Goal: Task Accomplishment & Management: Manage account settings

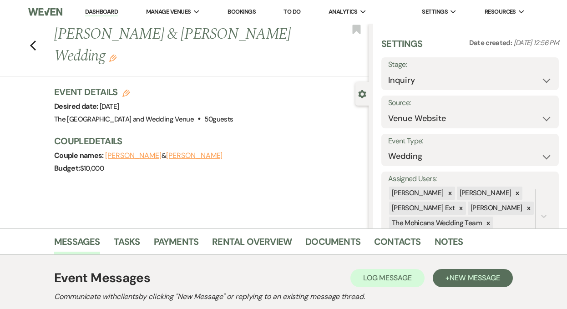
select select "5"
click at [101, 14] on link "Dashboard" at bounding box center [101, 12] width 33 height 9
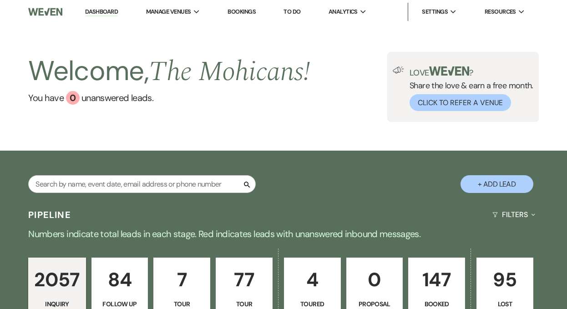
click at [109, 11] on link "Dashboard" at bounding box center [101, 12] width 33 height 9
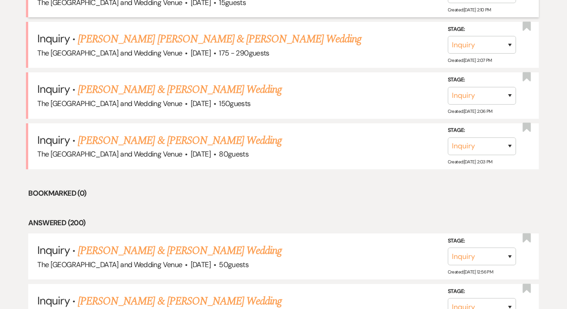
scroll to position [442, 0]
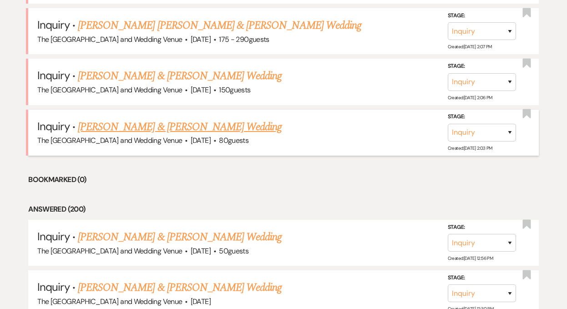
click at [193, 129] on link "[PERSON_NAME] & [PERSON_NAME] Wedding" at bounding box center [180, 127] width 204 height 16
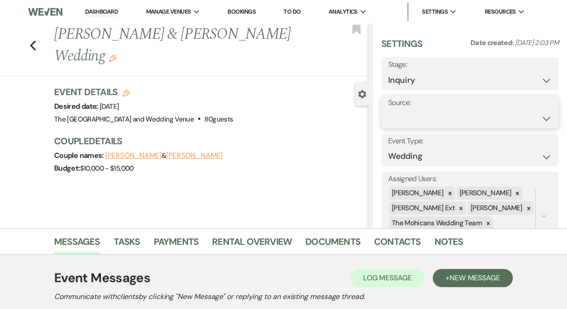
click at [449, 122] on select "Weven Venue Website Instagram Facebook Pinterest Google The Knot Wedding Wire H…" at bounding box center [470, 119] width 164 height 18
select select "5"
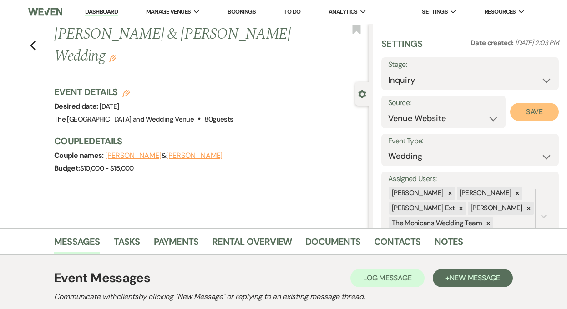
click at [533, 114] on button "Save" at bounding box center [534, 112] width 49 height 18
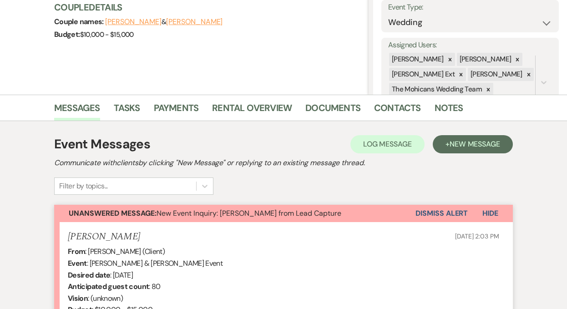
scroll to position [148, 0]
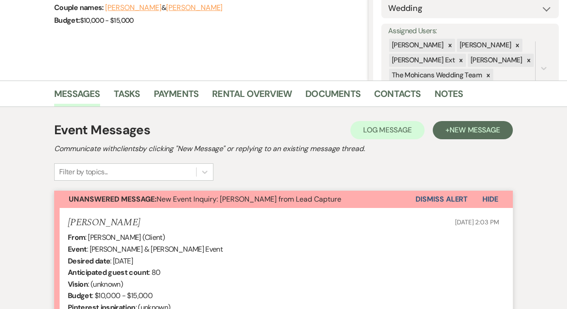
click at [429, 198] on button "Dismiss Alert" at bounding box center [442, 199] width 52 height 17
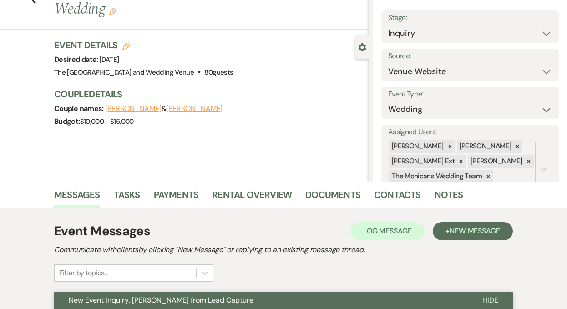
scroll to position [0, 0]
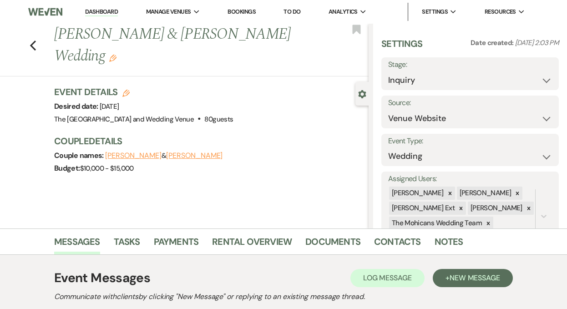
click at [94, 14] on link "Dashboard" at bounding box center [101, 12] width 33 height 9
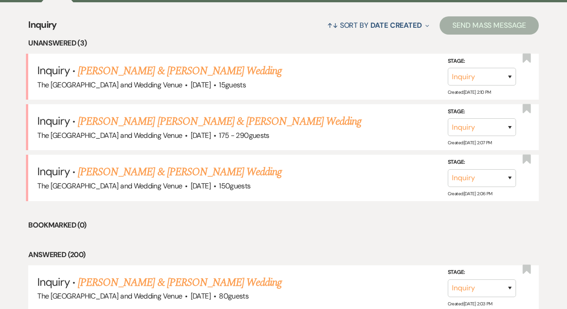
scroll to position [367, 0]
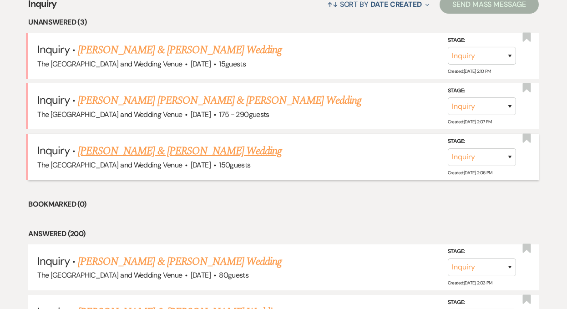
click at [173, 154] on link "[PERSON_NAME] & [PERSON_NAME] Wedding" at bounding box center [180, 151] width 204 height 16
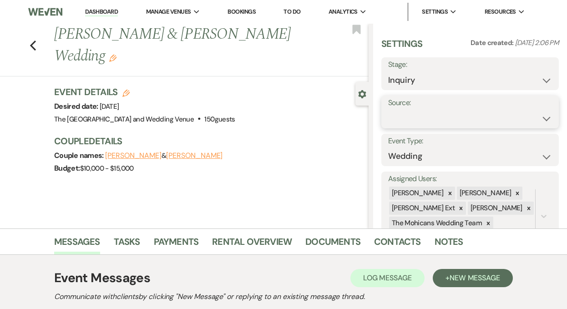
click at [419, 120] on select "Weven Venue Website Instagram Facebook Pinterest Google The Knot Wedding Wire H…" at bounding box center [470, 119] width 164 height 18
select select "5"
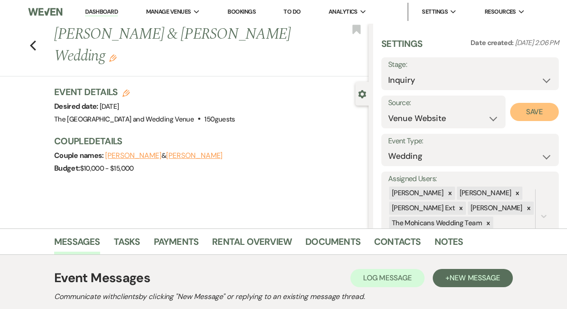
click at [519, 116] on button "Save" at bounding box center [534, 112] width 49 height 18
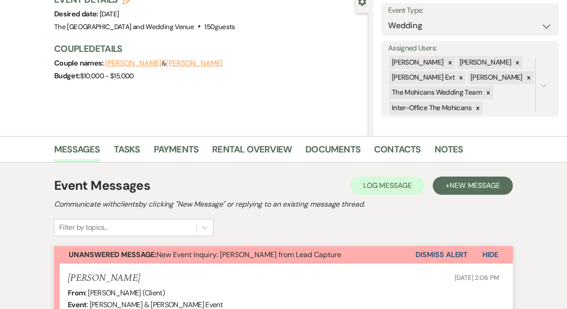
scroll to position [111, 0]
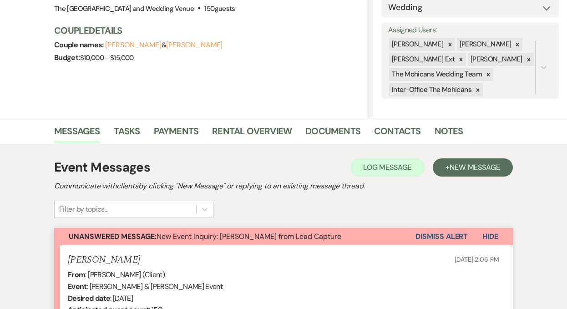
click at [434, 237] on button "Dismiss Alert" at bounding box center [442, 236] width 52 height 17
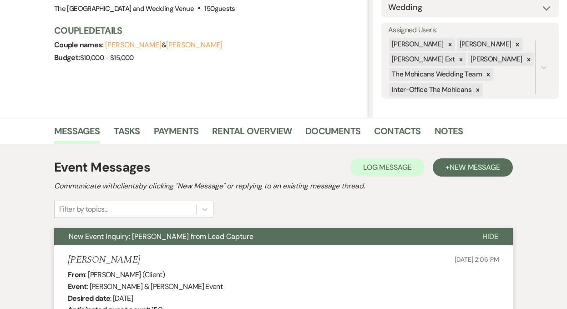
scroll to position [0, 0]
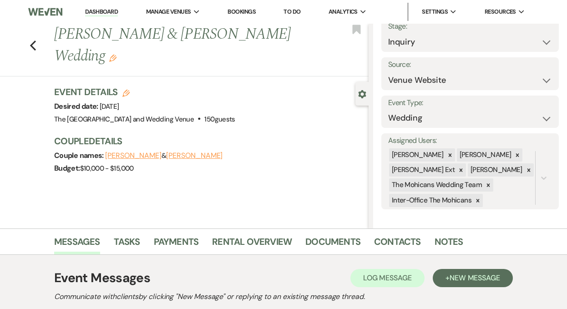
click at [98, 11] on link "Dashboard" at bounding box center [101, 12] width 33 height 9
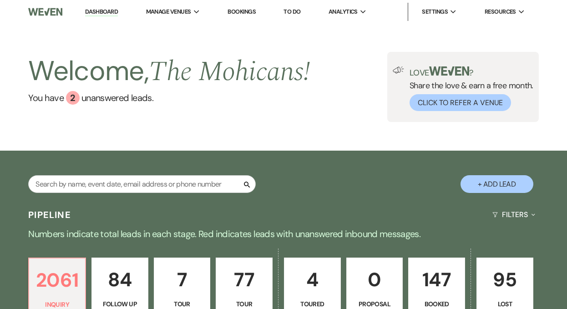
scroll to position [286, 0]
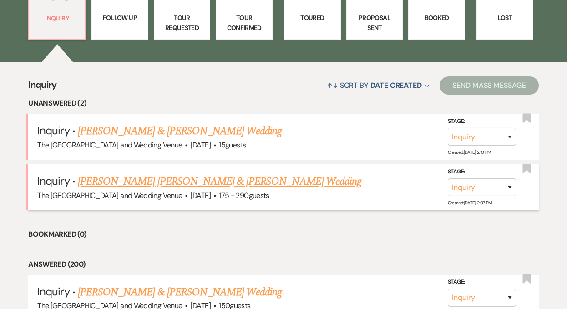
click at [148, 184] on link "[PERSON_NAME] [PERSON_NAME] & [PERSON_NAME] Wedding" at bounding box center [220, 181] width 284 height 16
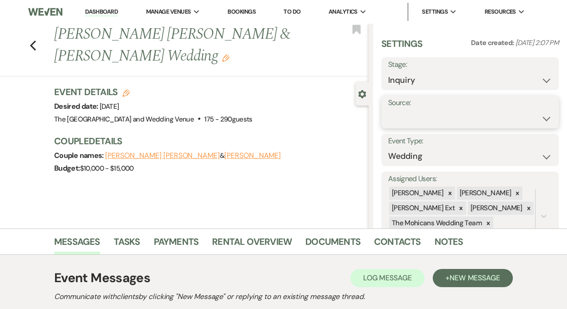
click at [396, 120] on select "Weven Venue Website Instagram Facebook Pinterest Google The Knot Wedding Wire H…" at bounding box center [470, 119] width 164 height 18
select select "5"
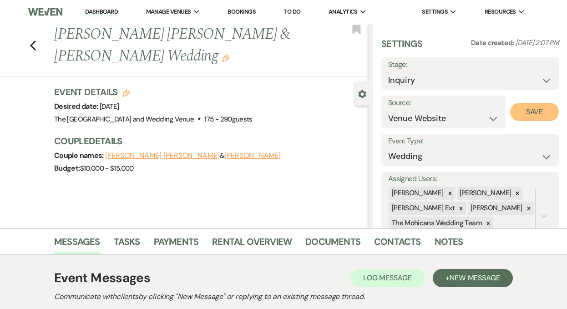
click at [526, 117] on button "Save" at bounding box center [534, 112] width 49 height 18
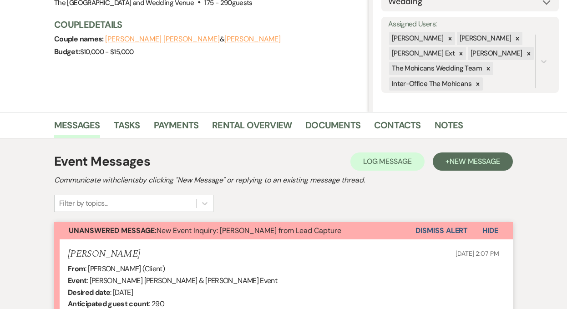
scroll to position [134, 0]
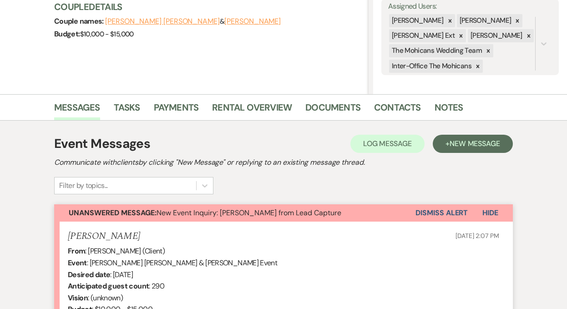
click at [441, 212] on button "Dismiss Alert" at bounding box center [442, 212] width 52 height 17
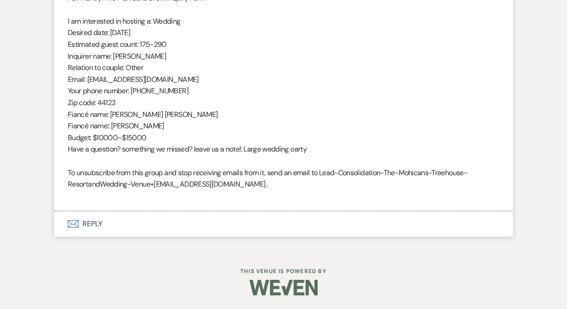
scroll to position [0, 0]
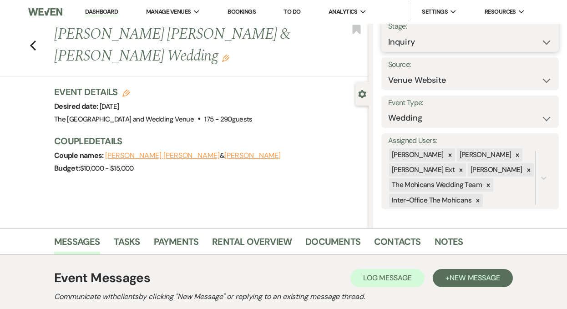
click at [415, 45] on select "Inquiry Follow Up Tour Requested Tour Confirmed Toured Proposal Sent Booked Lost" at bounding box center [470, 42] width 164 height 18
select select "9"
click at [524, 42] on button "Save" at bounding box center [541, 35] width 36 height 18
click at [105, 12] on link "Dashboard" at bounding box center [101, 12] width 33 height 9
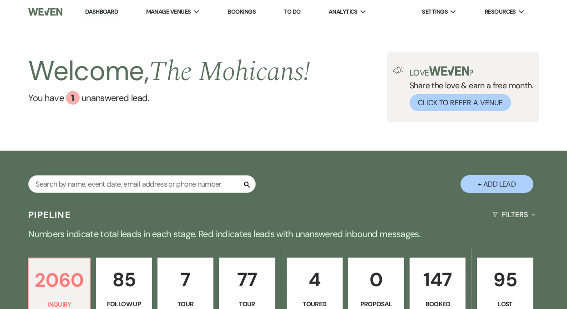
select select "9"
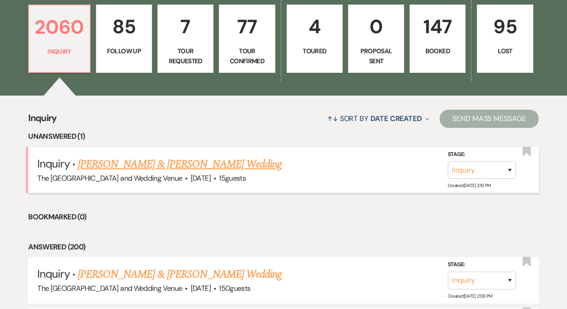
scroll to position [224, 0]
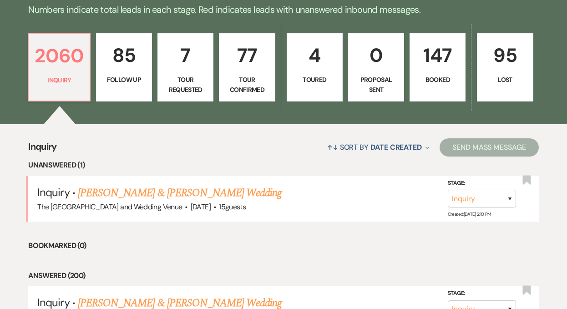
click at [132, 72] on link "85 Follow Up" at bounding box center [124, 67] width 56 height 68
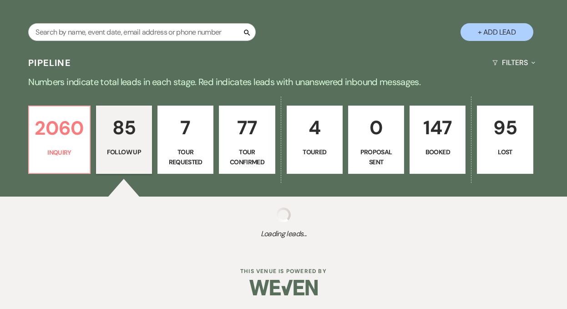
select select "9"
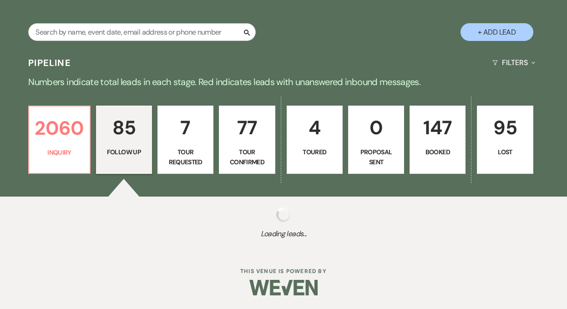
select select "9"
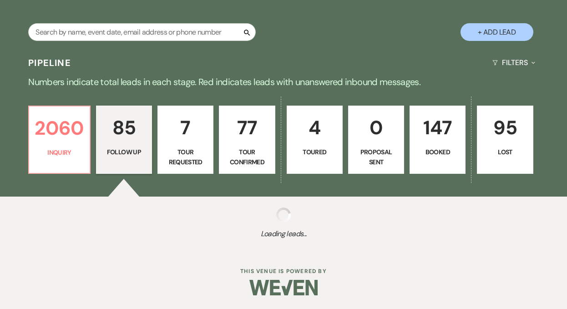
select select "9"
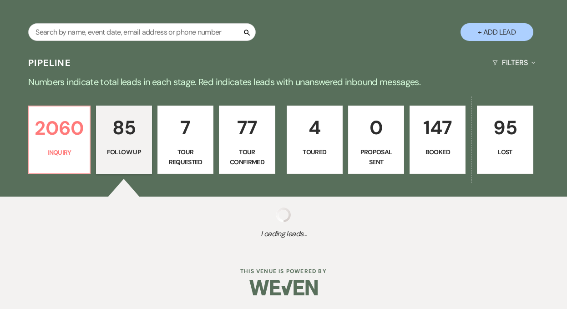
select select "9"
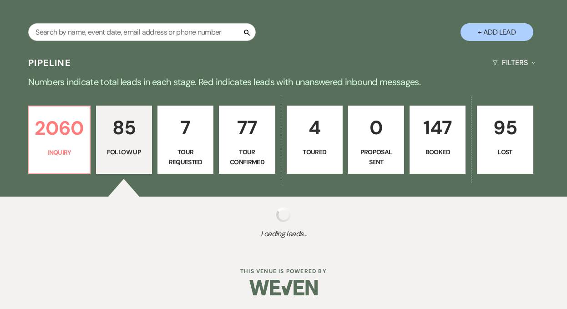
select select "9"
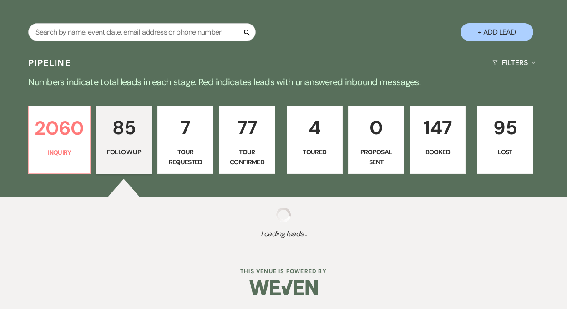
select select "9"
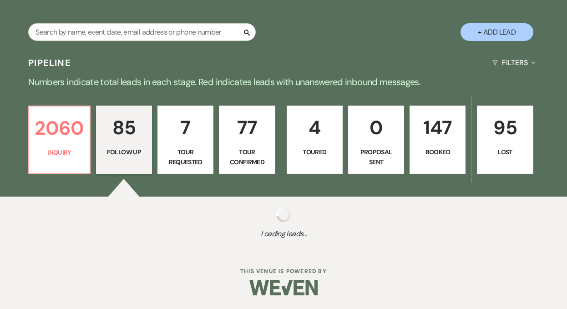
select select "9"
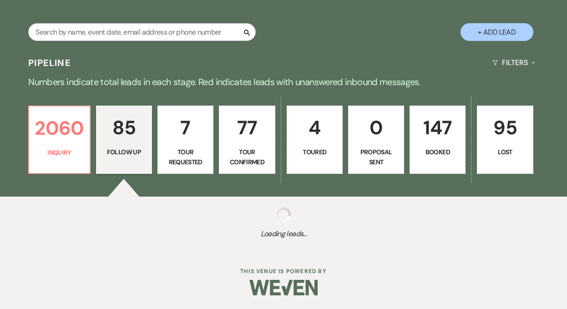
select select "9"
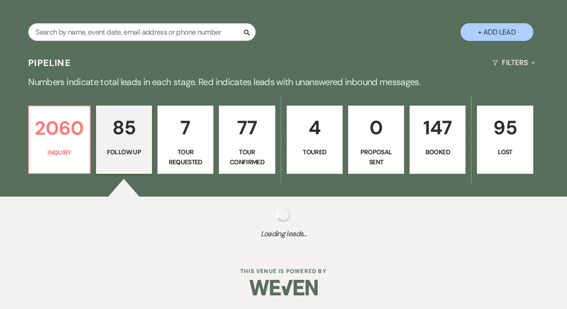
select select "9"
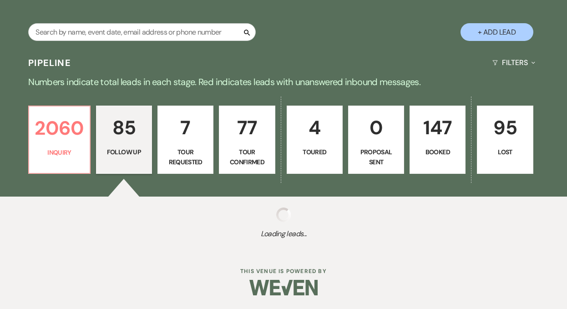
select select "9"
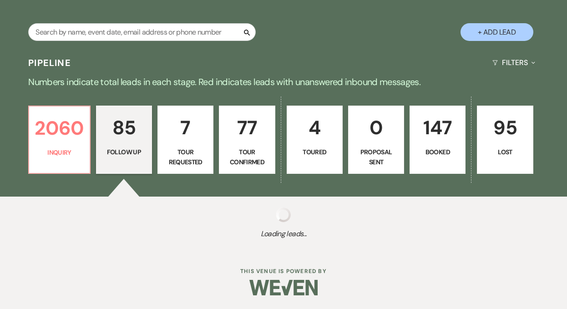
select select "9"
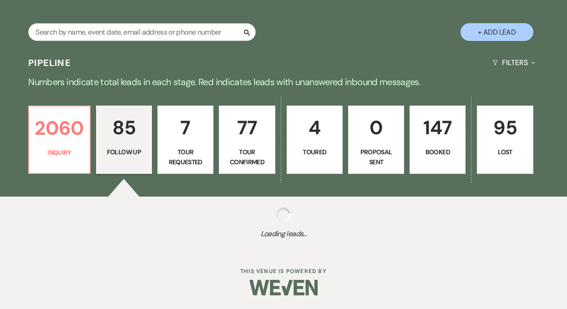
select select "9"
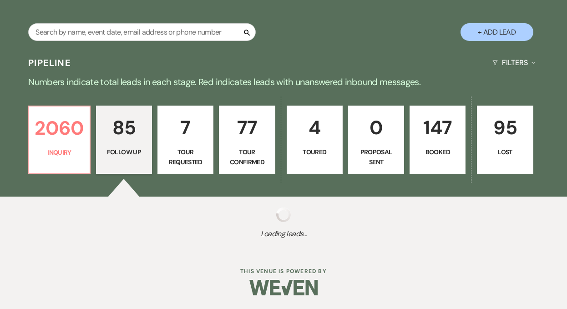
select select "9"
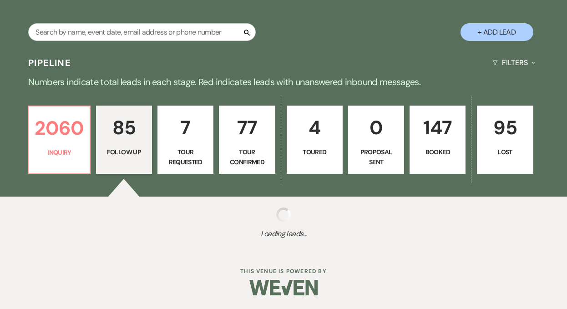
select select "9"
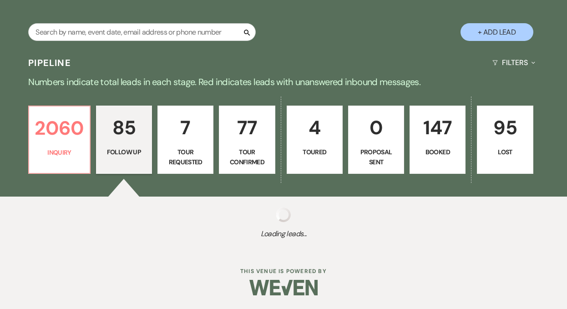
select select "9"
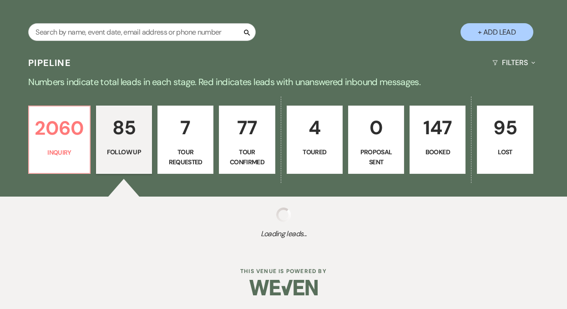
select select "9"
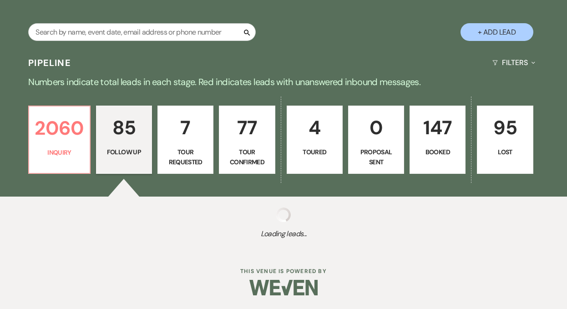
select select "9"
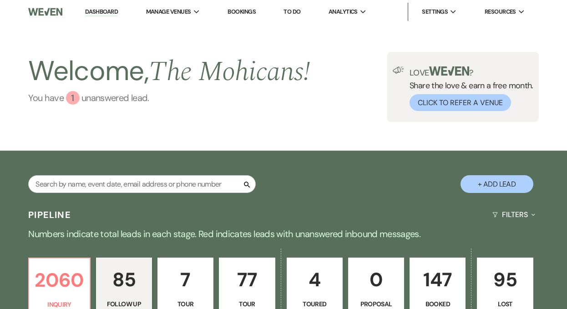
click at [95, 104] on div "Welcome, The Mohicans ! You have 1 unanswered lead ." at bounding box center [169, 87] width 282 height 70
click at [94, 98] on link "You have 1 unanswered lead ." at bounding box center [169, 98] width 282 height 14
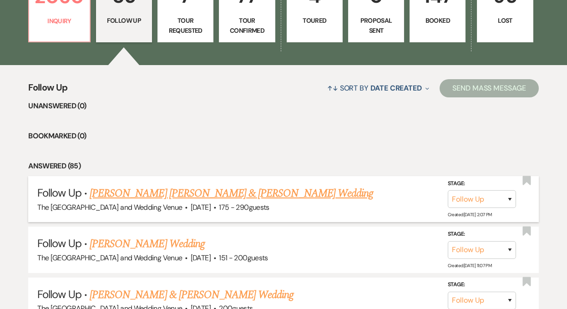
click at [114, 194] on link "[PERSON_NAME] [PERSON_NAME] & [PERSON_NAME] Wedding" at bounding box center [232, 193] width 284 height 16
select select "9"
select select "5"
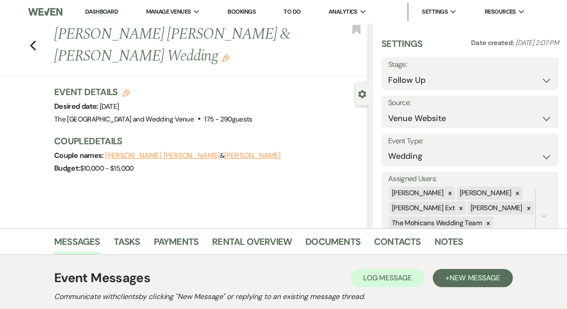
click at [101, 14] on link "Dashboard" at bounding box center [101, 12] width 33 height 9
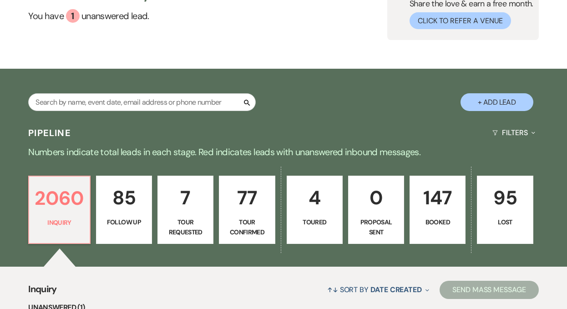
scroll to position [165, 0]
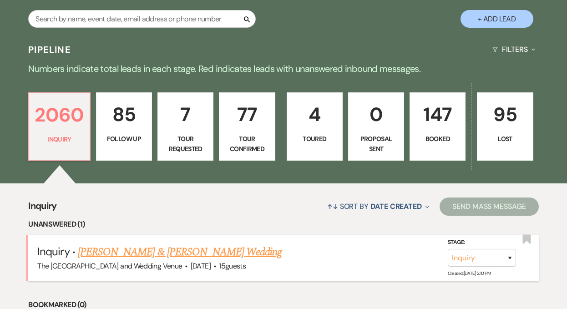
click at [181, 254] on link "[PERSON_NAME] & [PERSON_NAME] Wedding" at bounding box center [180, 252] width 204 height 16
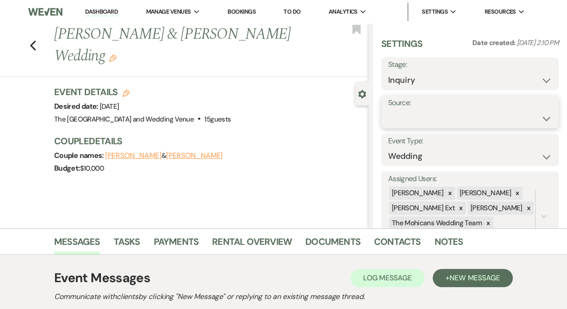
click at [429, 120] on select "Weven Venue Website Instagram Facebook Pinterest Google The Knot Wedding Wire H…" at bounding box center [470, 119] width 164 height 18
select select "5"
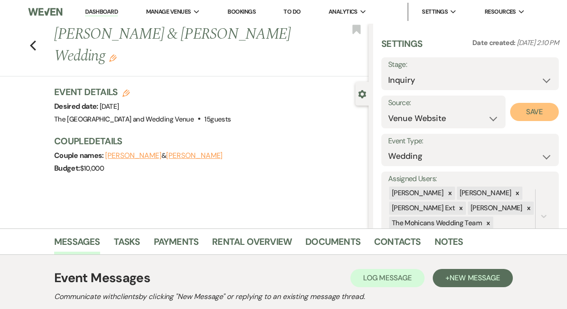
click at [522, 112] on button "Save" at bounding box center [534, 112] width 49 height 18
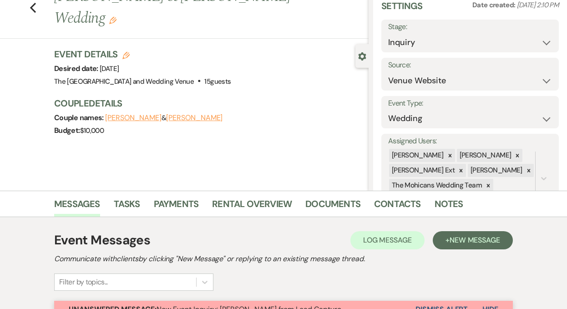
scroll to position [111, 0]
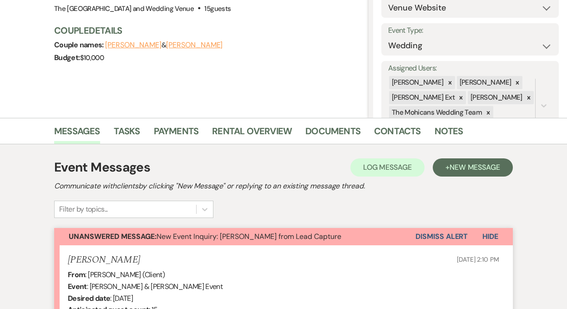
click at [432, 235] on button "Dismiss Alert" at bounding box center [442, 236] width 52 height 17
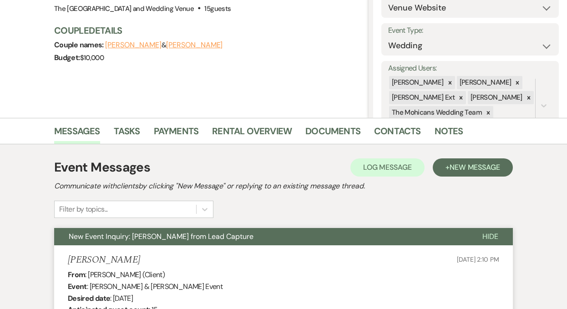
scroll to position [0, 0]
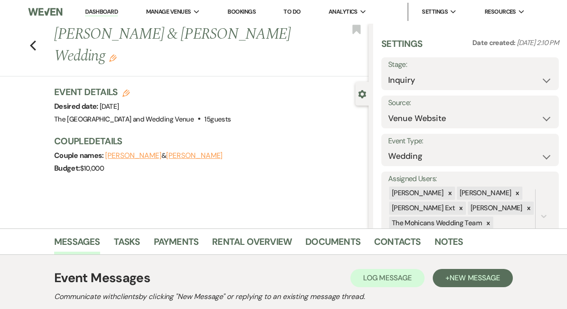
click at [102, 13] on link "Dashboard" at bounding box center [101, 12] width 33 height 9
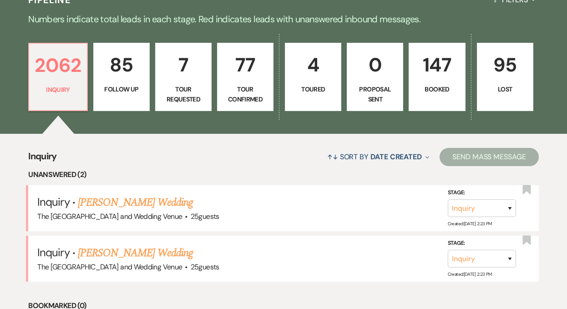
scroll to position [262, 0]
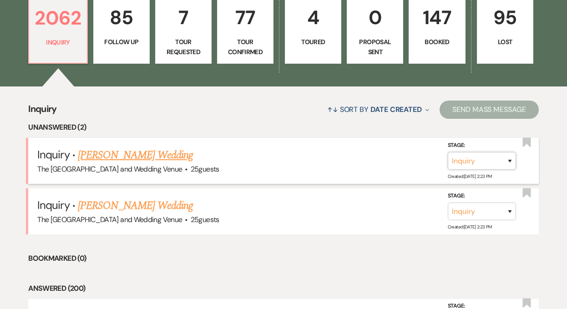
click at [496, 158] on select "Inquiry Follow Up Tour Requested Tour Confirmed Toured Proposal Sent Booked Lost" at bounding box center [482, 161] width 68 height 18
select select "8"
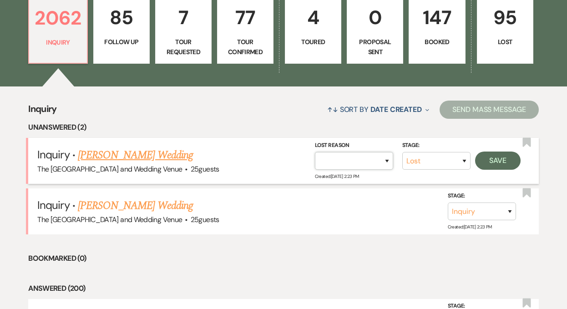
click at [377, 163] on select "Booked Elsewhere Budget Date Unavailable No Response Not a Good Match Capacity …" at bounding box center [354, 161] width 78 height 18
select select "4"
click at [499, 161] on button "Save" at bounding box center [498, 161] width 46 height 18
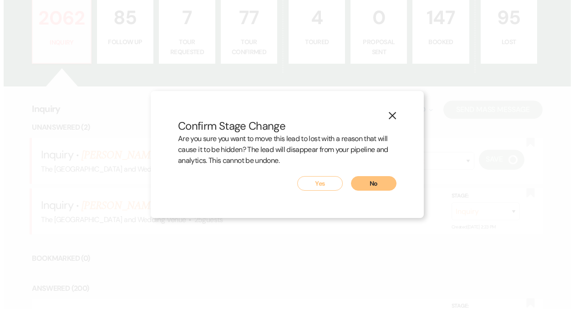
scroll to position [263, 0]
click at [322, 188] on button "Yes" at bounding box center [320, 183] width 46 height 15
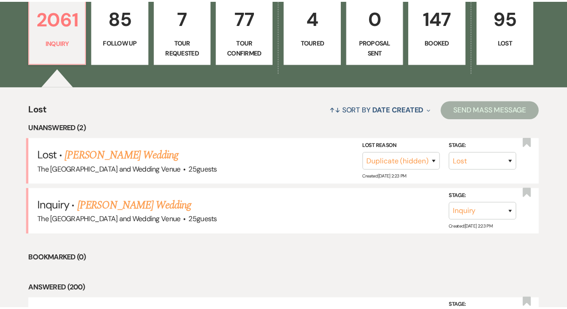
scroll to position [262, 0]
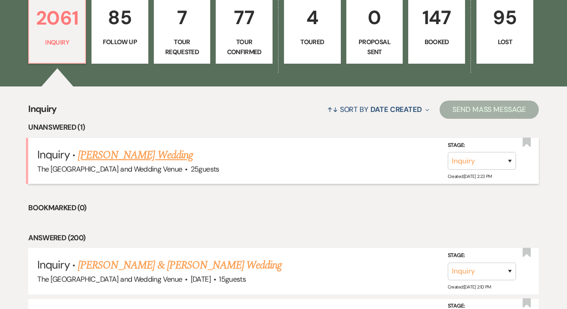
click at [133, 154] on link "Vanessa Barnes's Wedding" at bounding box center [135, 155] width 115 height 16
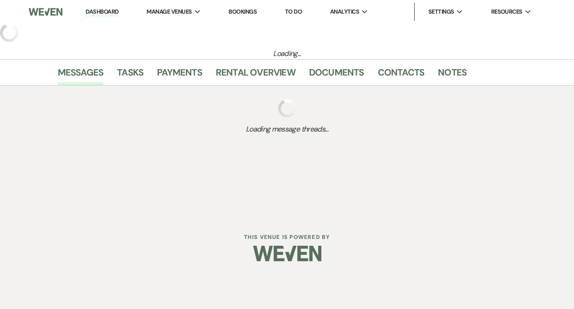
select select "4"
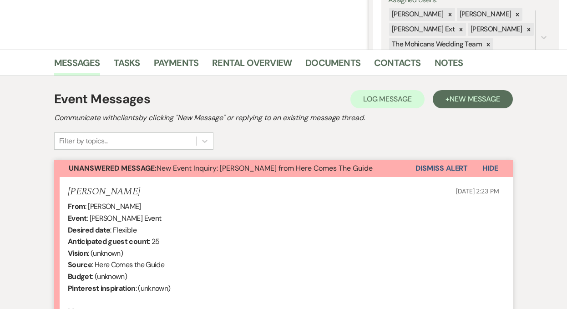
scroll to position [215, 0]
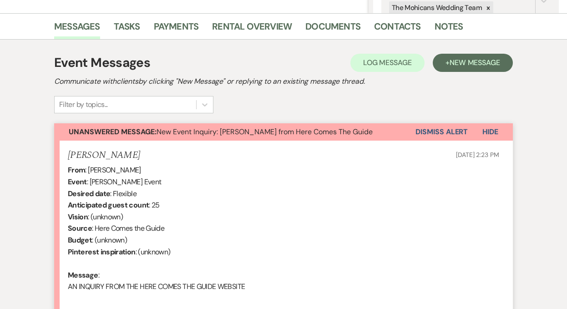
click at [426, 130] on button "Dismiss Alert" at bounding box center [442, 131] width 52 height 17
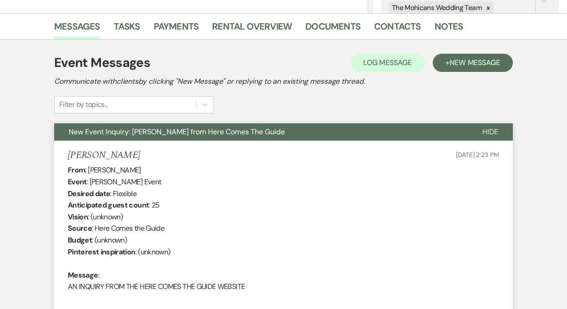
scroll to position [0, 0]
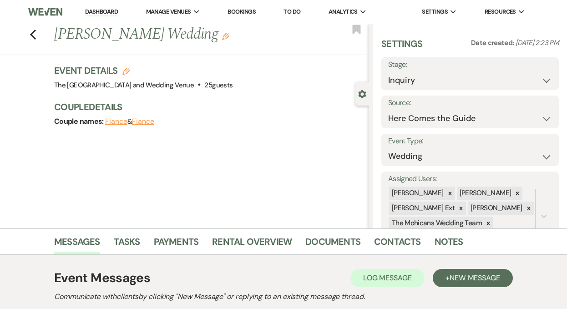
click at [94, 10] on link "Dashboard" at bounding box center [101, 12] width 33 height 9
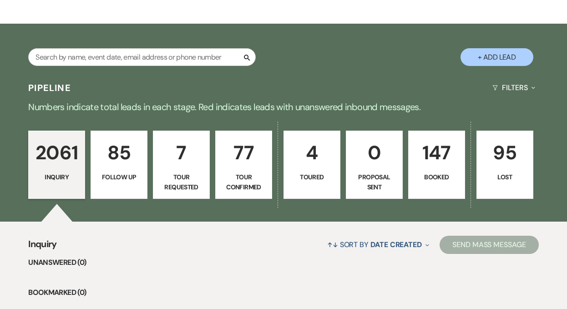
scroll to position [199, 0]
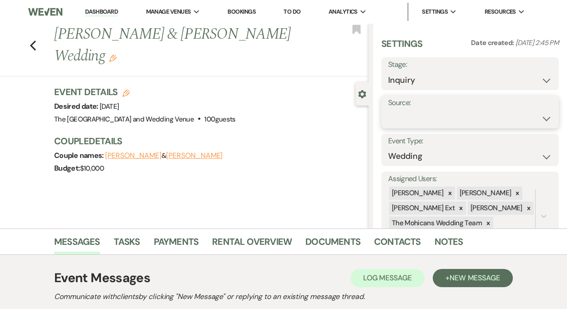
click at [430, 115] on select "Weven Venue Website Instagram Facebook Pinterest Google The Knot Wedding Wire H…" at bounding box center [470, 119] width 164 height 18
select select "5"
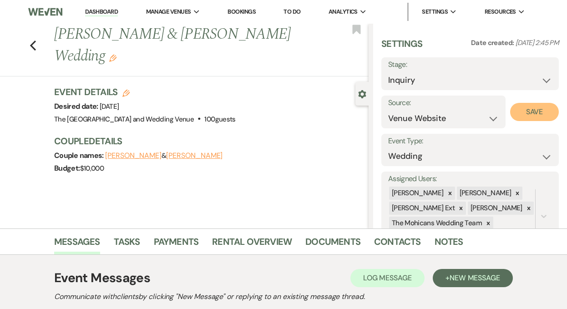
click at [522, 108] on button "Save" at bounding box center [534, 112] width 49 height 18
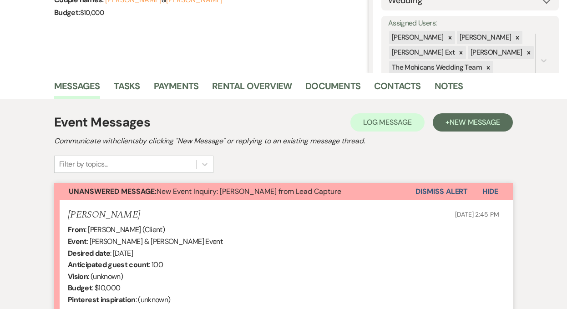
scroll to position [202, 0]
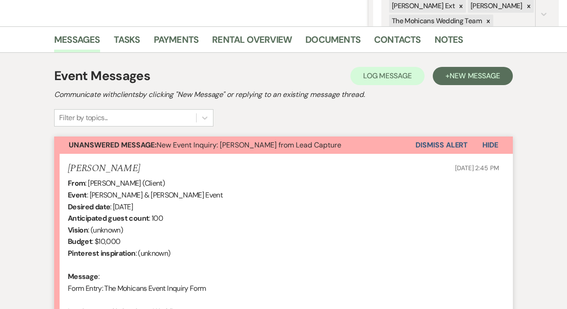
click at [447, 141] on button "Dismiss Alert" at bounding box center [442, 145] width 52 height 17
